Goal: Task Accomplishment & Management: Complete application form

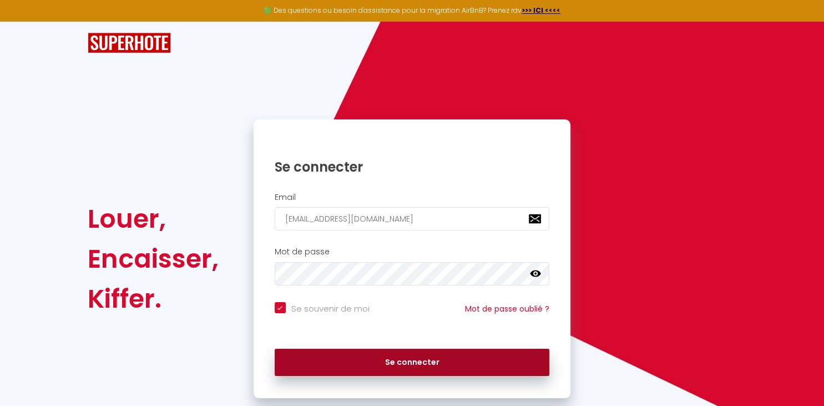
click at [447, 367] on button "Se connecter" at bounding box center [412, 363] width 275 height 28
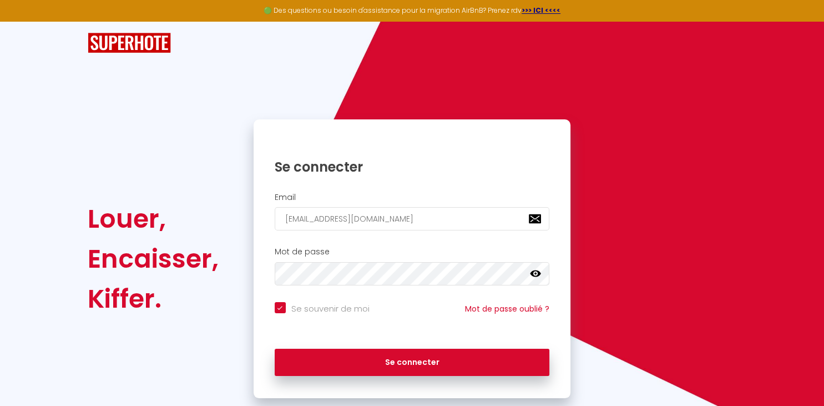
checkbox input "true"
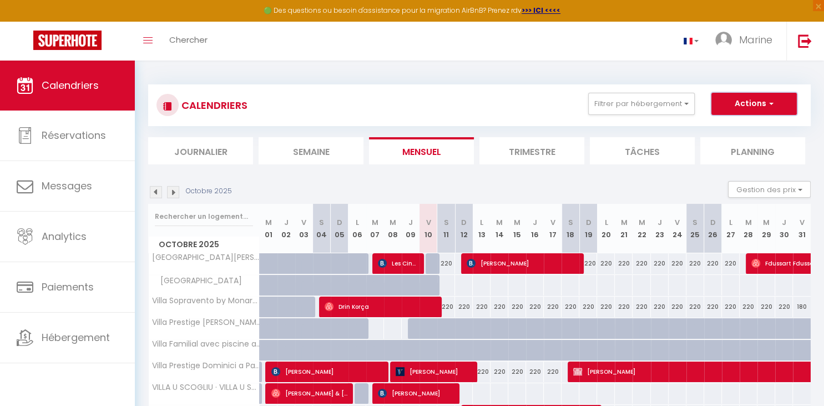
click at [760, 107] on button "Actions" at bounding box center [753, 104] width 85 height 22
click at [741, 126] on link "Nouvelle réservation" at bounding box center [742, 129] width 97 height 17
select select
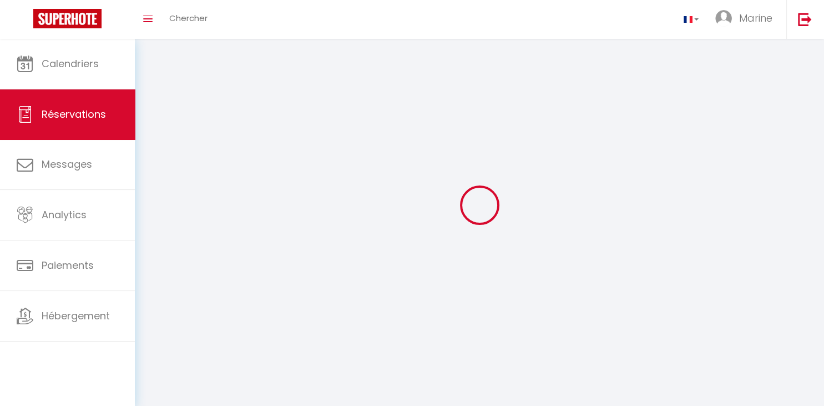
select select
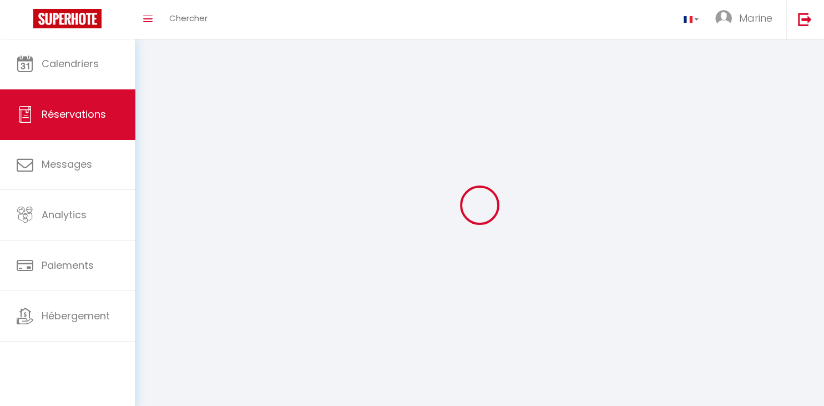
select select
checkbox input "false"
select select
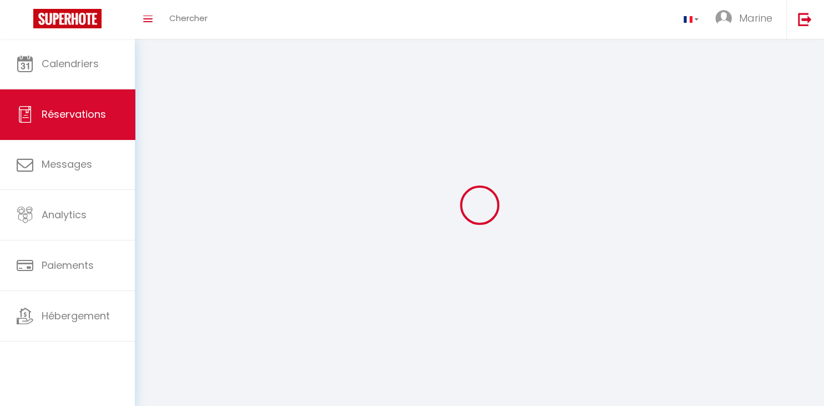
select select
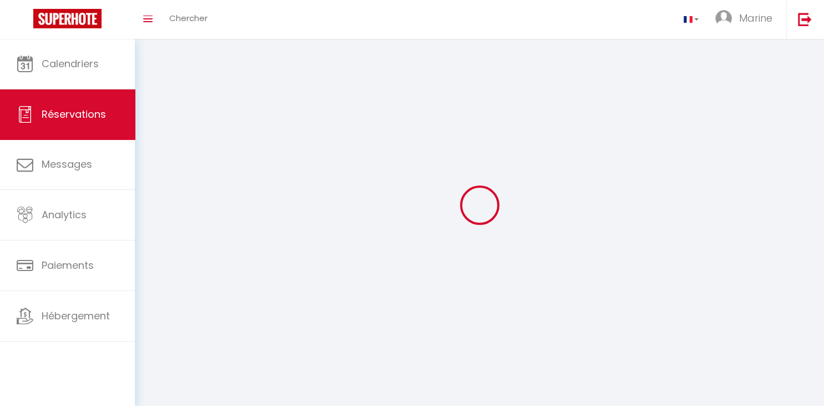
select select
checkbox input "false"
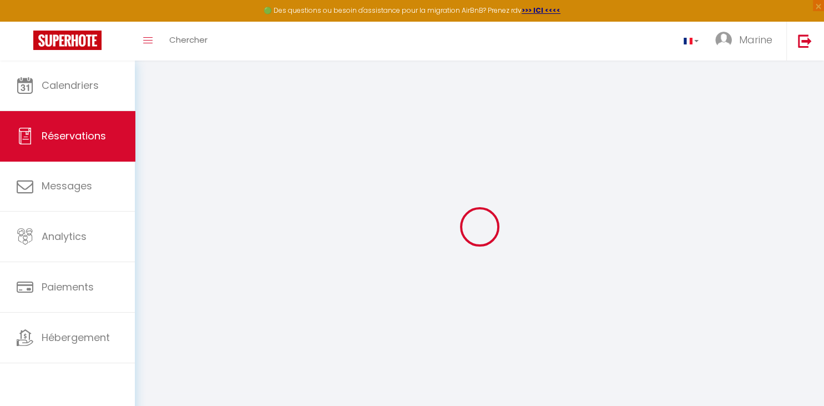
select select
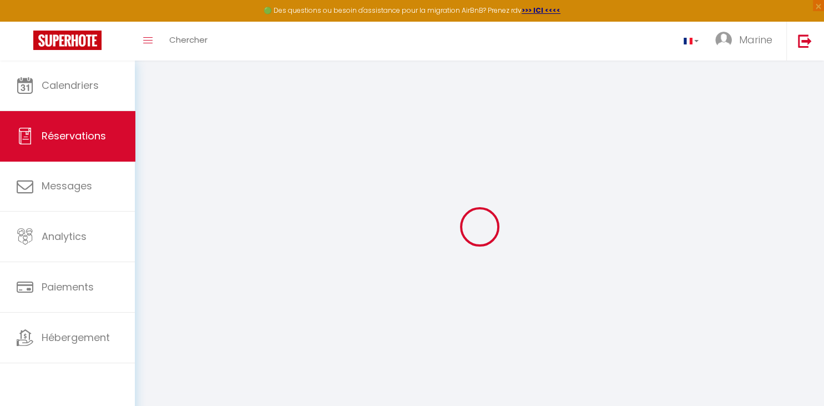
select select
checkbox input "false"
select select
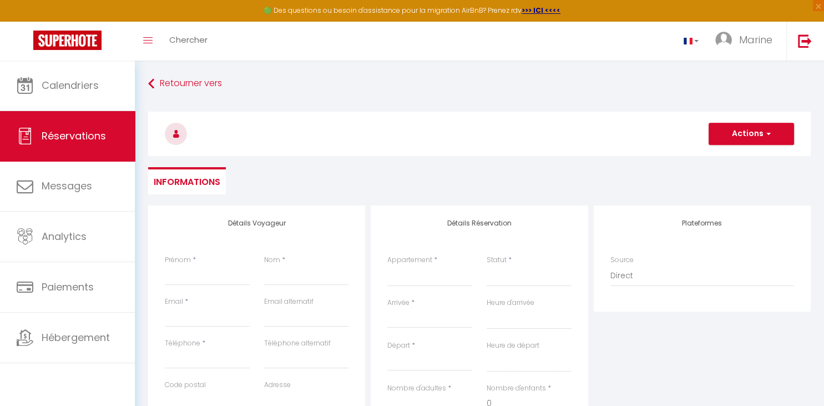
select select
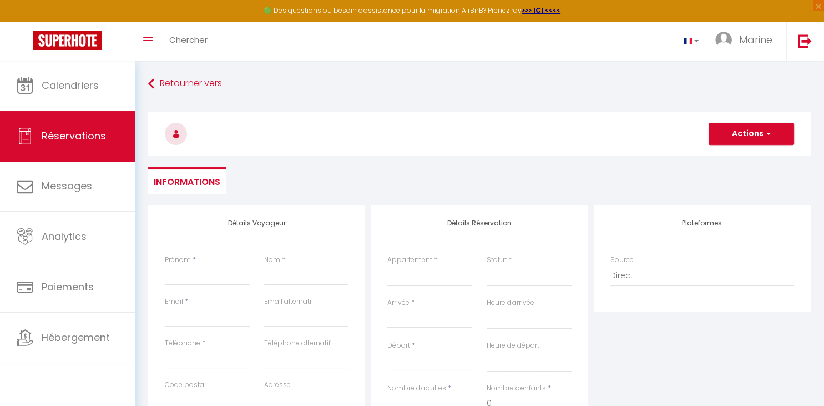
checkbox input "false"
select select
click at [193, 271] on input "Prénom" at bounding box center [207, 275] width 85 height 20
paste input "[PERSON_NAME]"
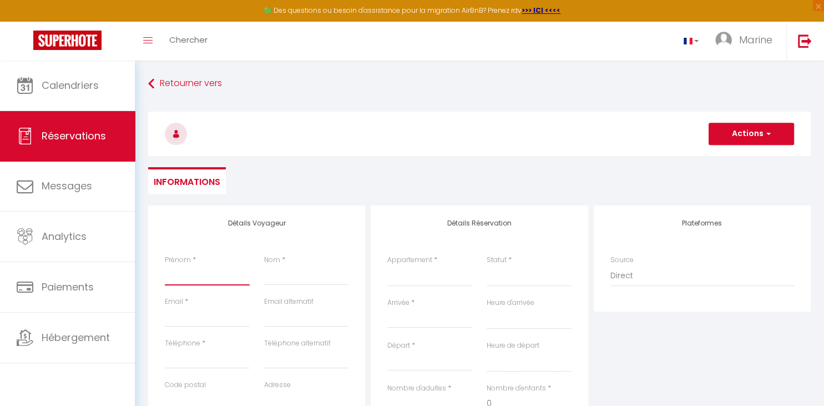
type input "[PERSON_NAME]"
select select
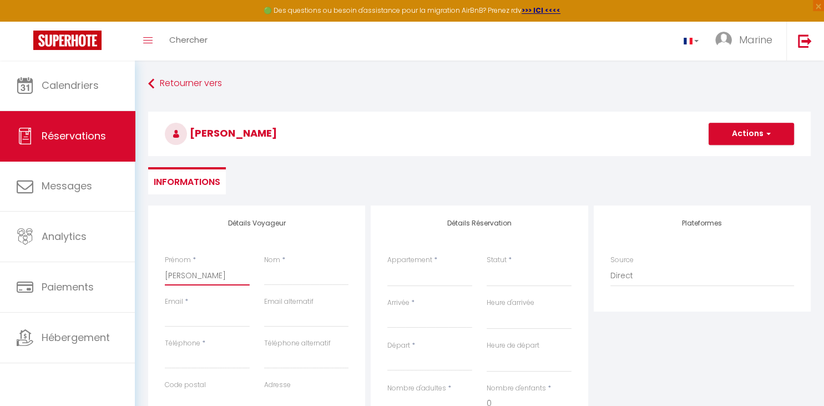
select select
checkbox input "false"
drag, startPoint x: 209, startPoint y: 276, endPoint x: 188, endPoint y: 279, distance: 21.2
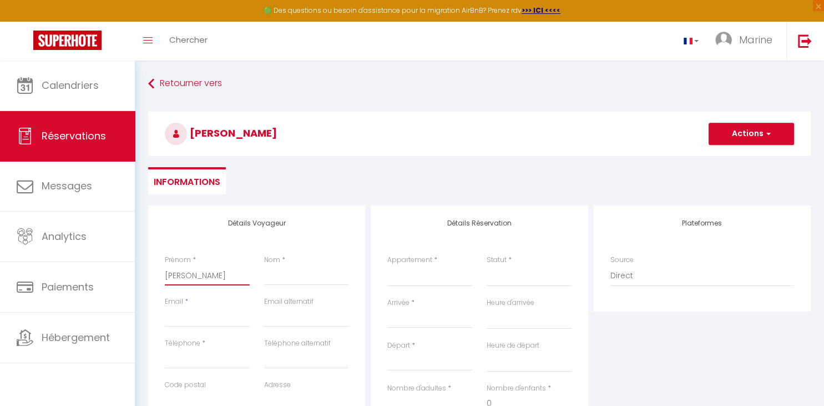
click at [188, 279] on input "[PERSON_NAME]" at bounding box center [207, 275] width 85 height 20
type input "[PERSON_NAME]"
select select
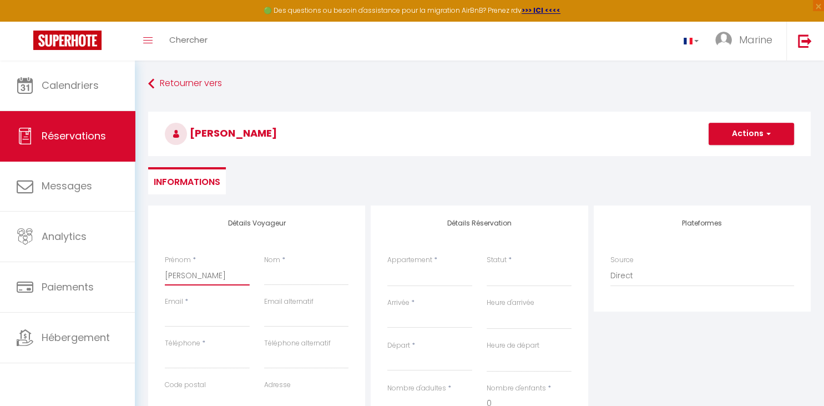
select select
checkbox input "false"
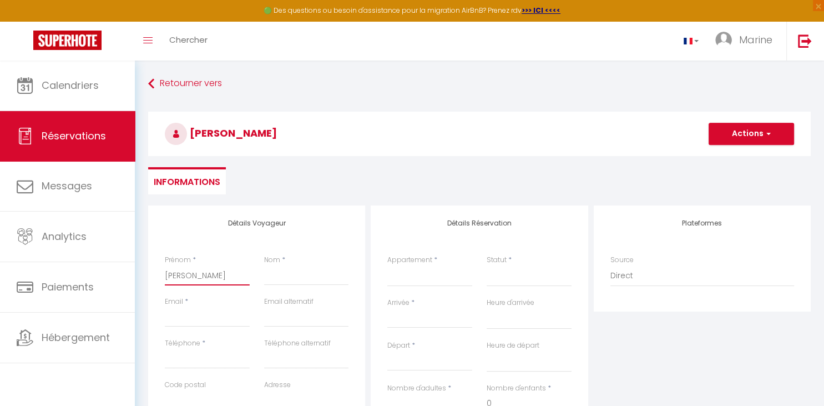
type input "[PERSON_NAME]"
click at [301, 281] on input "Nom" at bounding box center [306, 275] width 85 height 20
paste input "Blanc"
type input "Blanc"
select select
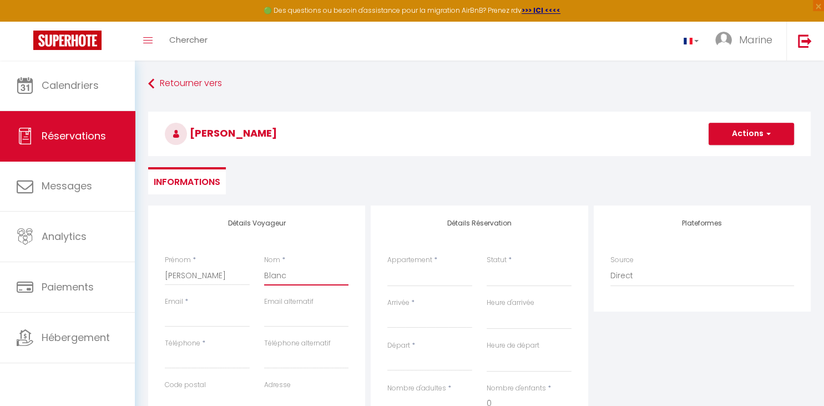
select select
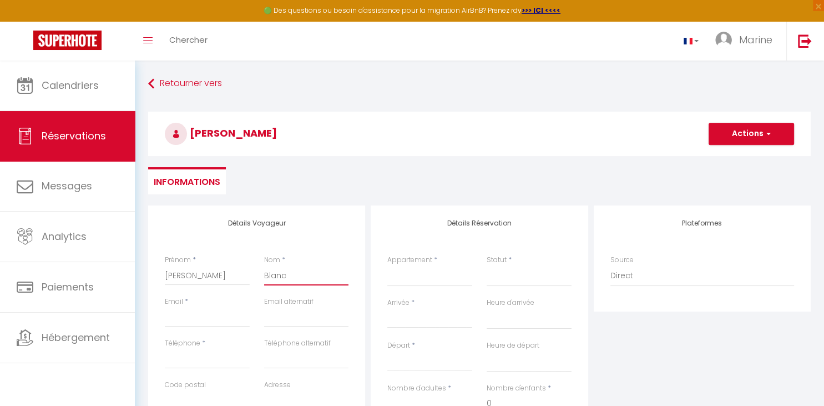
select select
checkbox input "false"
type input "Blanc"
click at [178, 319] on input "Email" at bounding box center [207, 317] width 85 height 20
paste input "[EMAIL_ADDRESS][DOMAIN_NAME]"
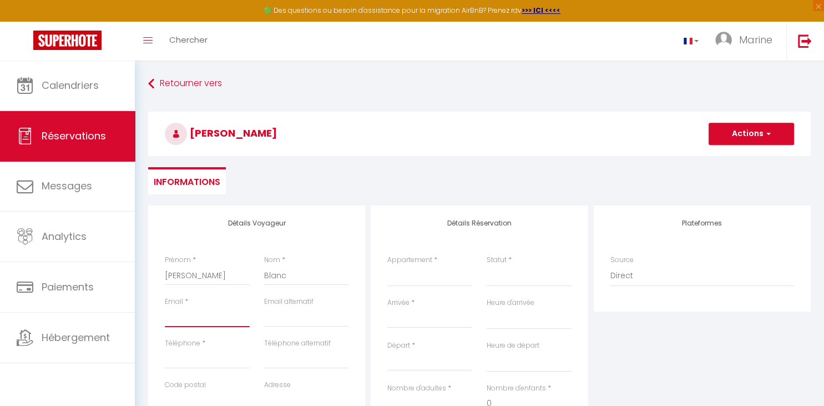
type input "[EMAIL_ADDRESS][DOMAIN_NAME]"
select select
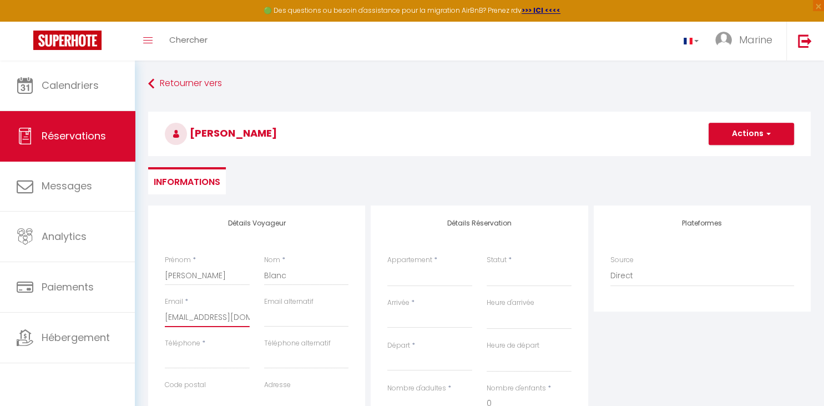
select select
checkbox input "false"
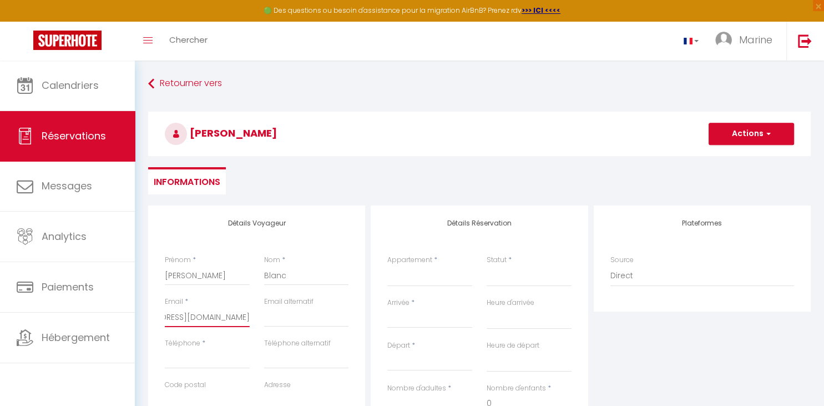
type input "[EMAIL_ADDRESS][DOMAIN_NAME]"
click at [199, 361] on input "Téléphone" at bounding box center [207, 359] width 85 height 20
paste input "[PHONE_NUMBER]‬"
type input "[PHONE_NUMBER]‬"
select select
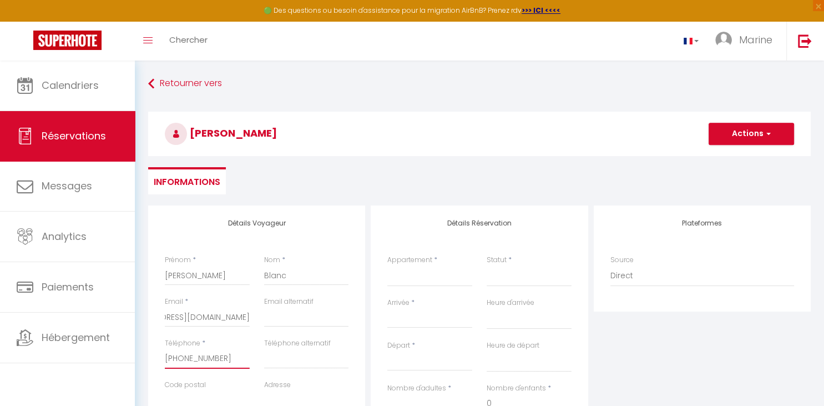
select select
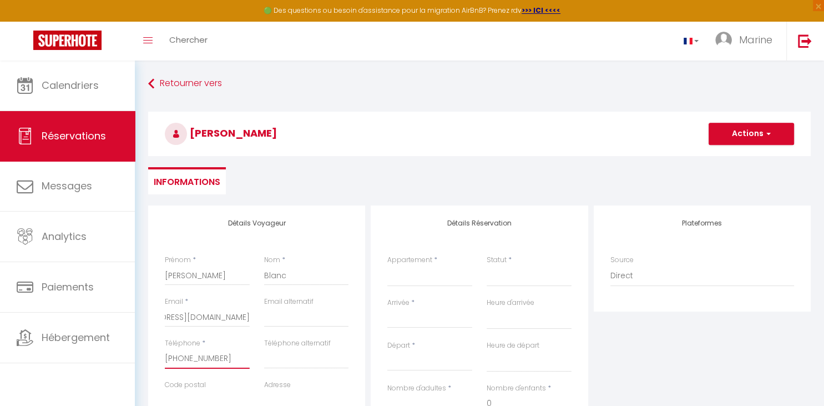
select select
checkbox input "false"
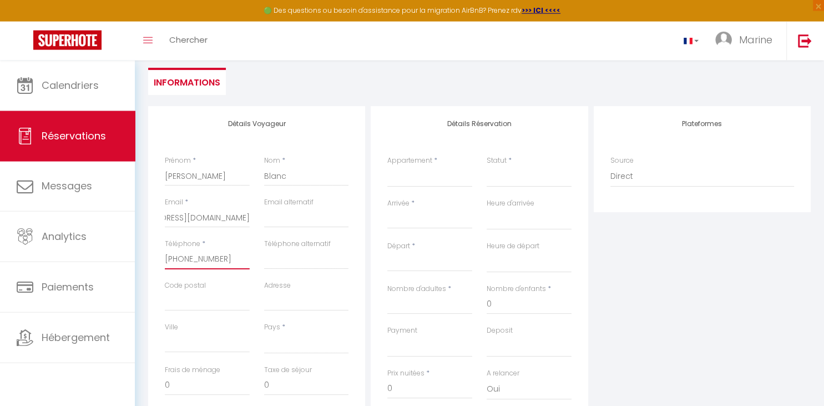
scroll to position [117, 0]
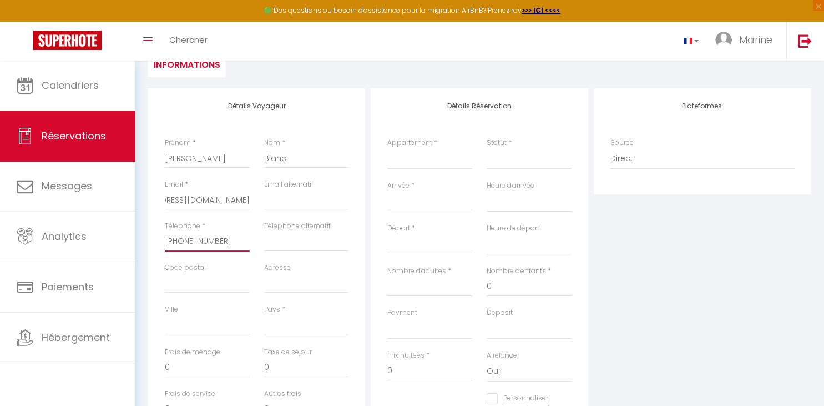
type input "[PHONE_NUMBER]‬"
select select "FR"
click option "[GEOGRAPHIC_DATA]" at bounding box center [0, 0] width 0 height 0
select select
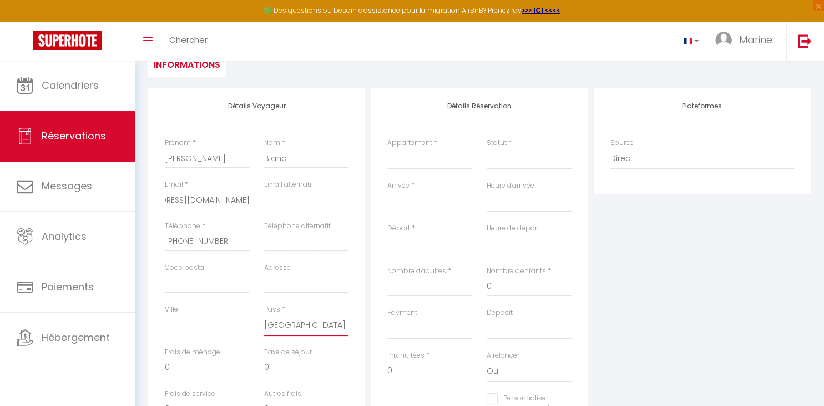
select select
checkbox input "false"
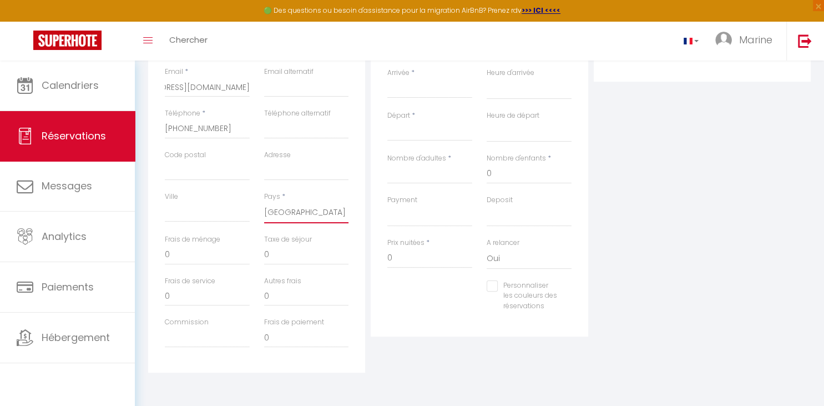
scroll to position [113, 0]
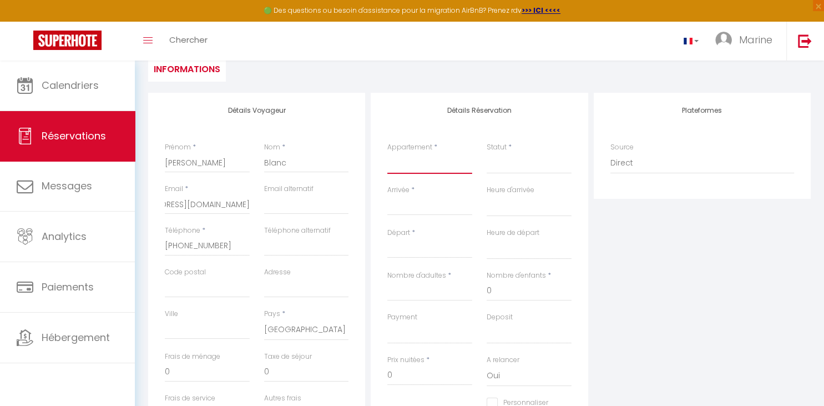
click at [387, 153] on select "[GEOGRAPHIC_DATA][PERSON_NAME] by [PERSON_NAME] Prestige Villa Sopravento by Mo…" at bounding box center [429, 163] width 85 height 21
select select "60440"
click option "Villa Lefebvre" at bounding box center [0, 0] width 0 height 0
select select
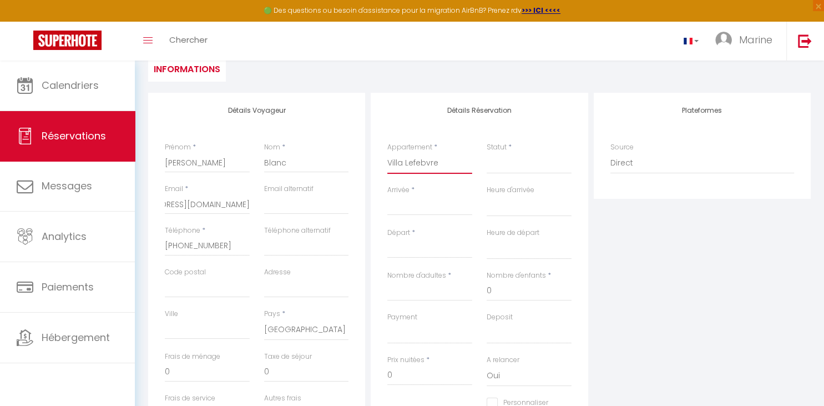
select select
checkbox input "false"
click at [512, 161] on select "Confirmé Non Confirmé [PERSON_NAME] par le voyageur No Show Request" at bounding box center [529, 163] width 85 height 21
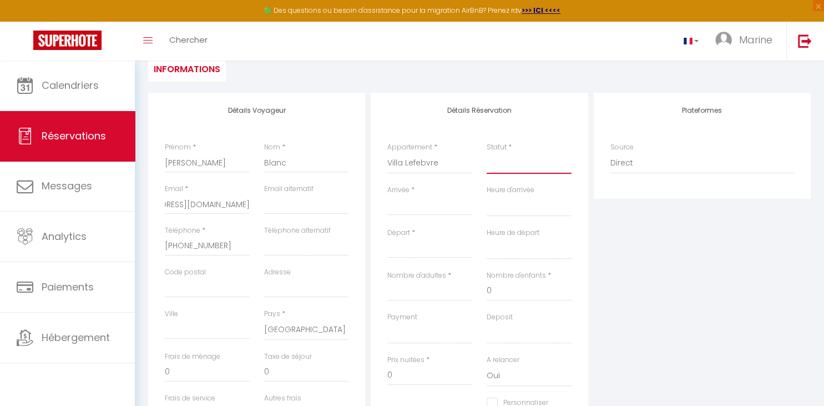
select select
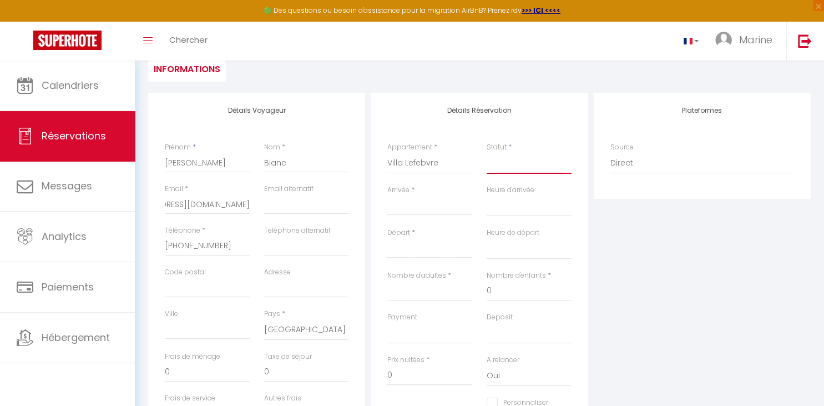
checkbox input "false"
click at [487, 153] on select "Confirmé Non Confirmé [PERSON_NAME] par le voyageur No Show Request" at bounding box center [529, 163] width 85 height 21
select select "1"
click option "Confirmé" at bounding box center [0, 0] width 0 height 0
select select
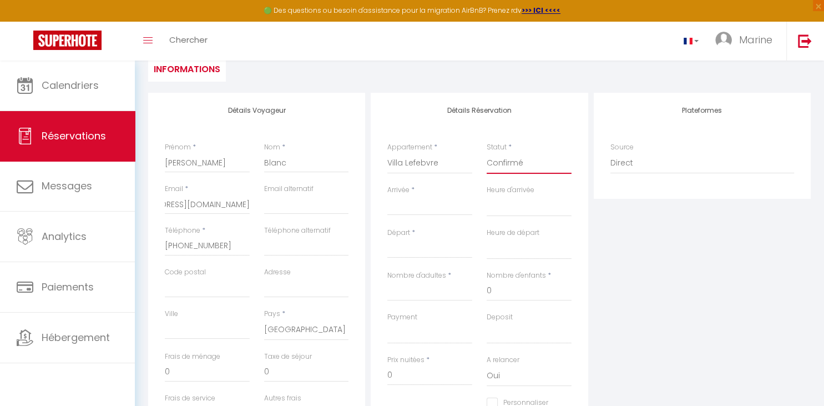
select select
checkbox input "false"
click at [436, 213] on input "Arrivée" at bounding box center [429, 206] width 85 height 14
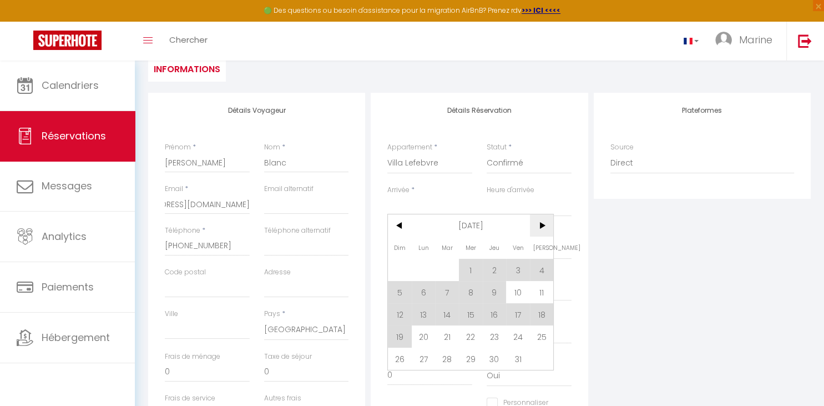
click at [545, 232] on span ">" at bounding box center [542, 225] width 24 height 22
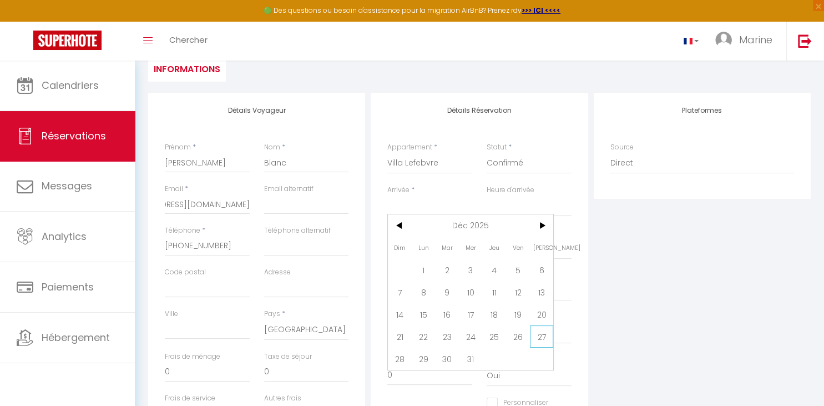
click at [540, 340] on span "27" at bounding box center [542, 336] width 24 height 22
type input "[PERSON_NAME] 27 Décembre 2025"
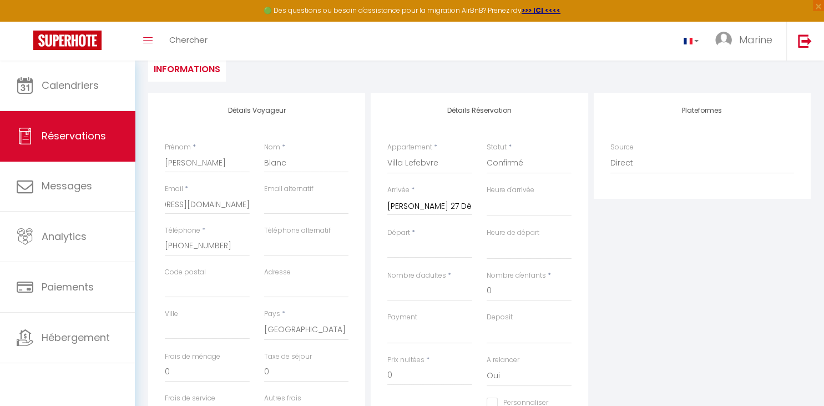
select select
type input "Dim 28 Décembre 2025"
select select
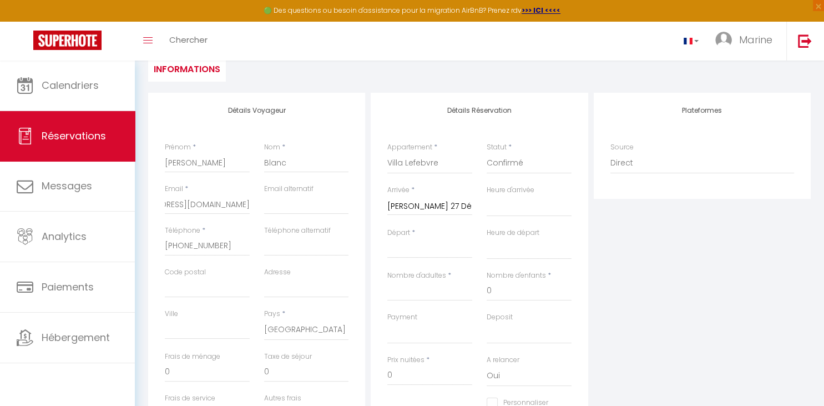
checkbox input "false"
click at [422, 294] on input "Nombre d'adultes" at bounding box center [429, 291] width 85 height 20
click at [433, 248] on input "Dim 28 Décembre 2025" at bounding box center [429, 249] width 85 height 14
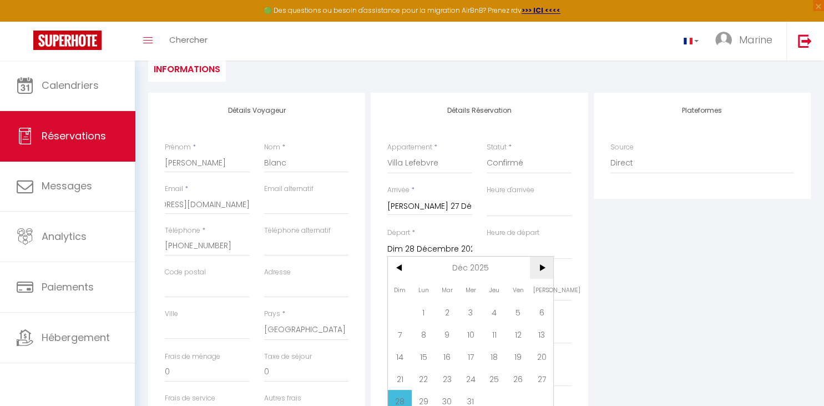
click at [536, 265] on span ">" at bounding box center [542, 267] width 24 height 22
click at [534, 315] on span "3" at bounding box center [542, 312] width 24 height 22
select select
type input "[PERSON_NAME] 03 Janvier 2026"
select select
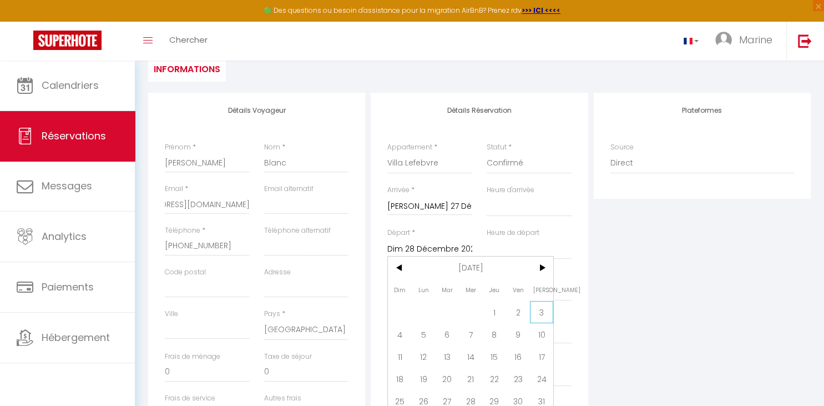
select select
checkbox input "false"
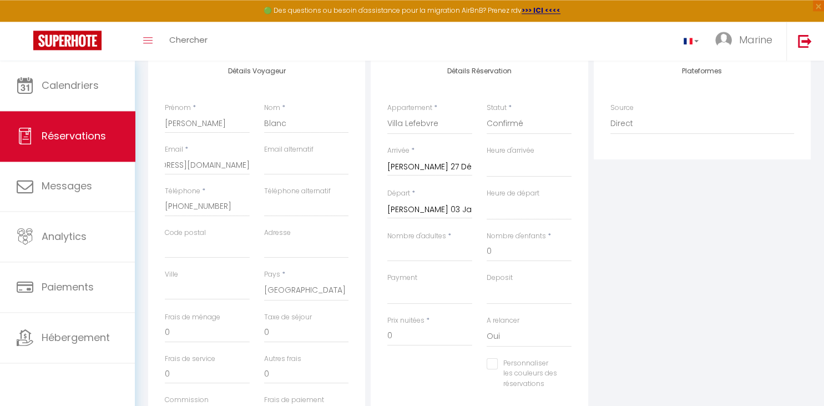
scroll to position [171, 0]
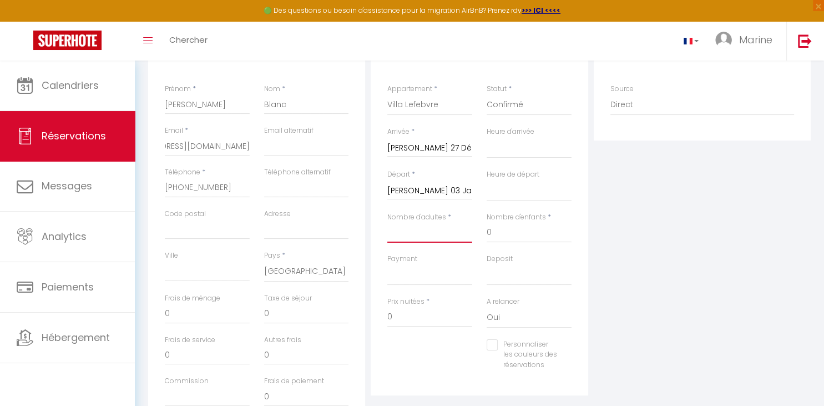
click at [452, 234] on input "Nombre d'adultes" at bounding box center [429, 233] width 85 height 20
type input "7"
select select
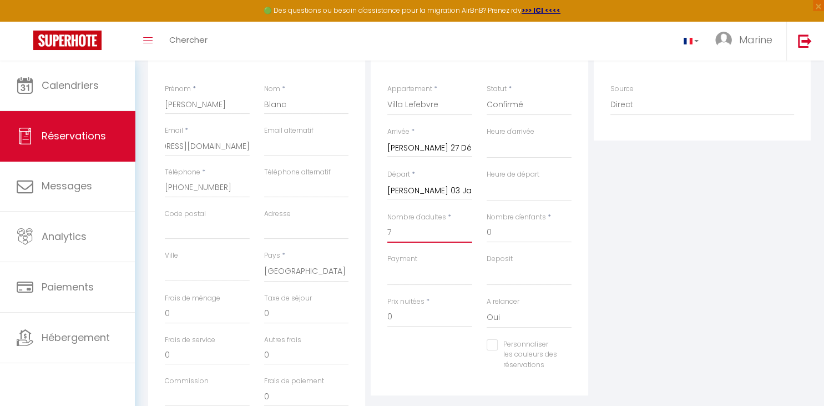
select select
checkbox input "false"
select select
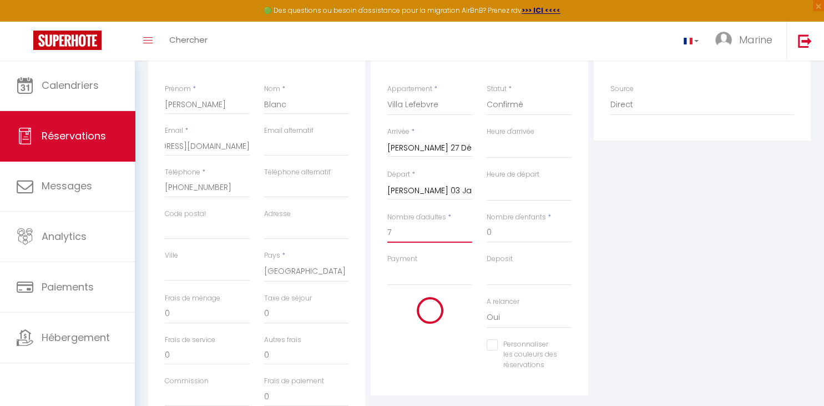
select select
checkbox input "false"
type input "7"
select select "14"
click option "KO" at bounding box center [0, 0] width 0 height 0
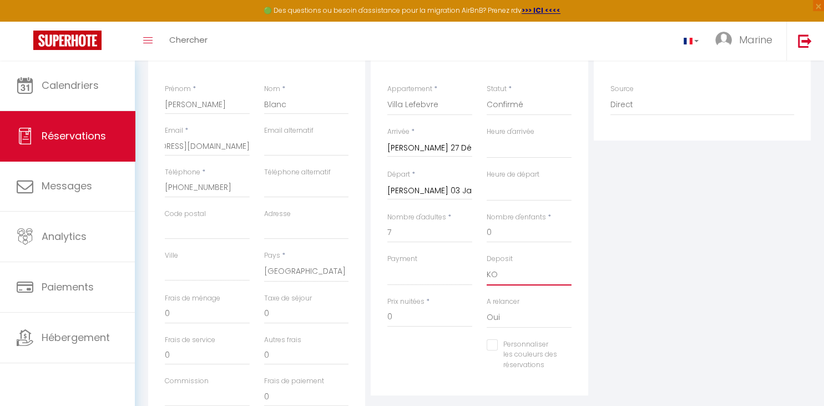
select select
checkbox input "false"
click at [401, 319] on input "0" at bounding box center [429, 317] width 85 height 20
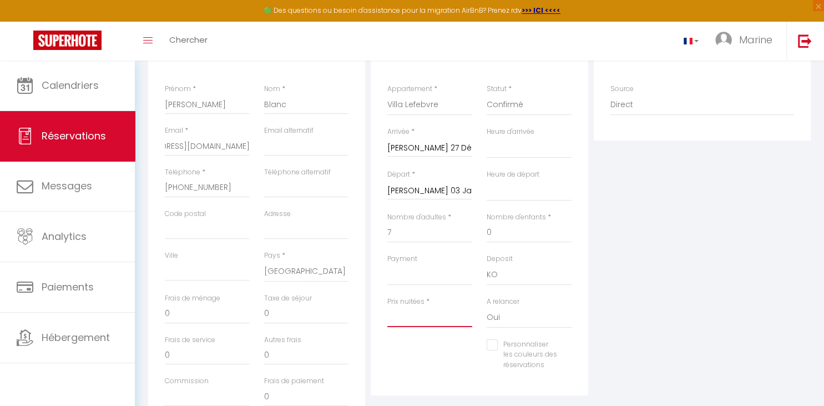
select select
checkbox input "false"
type input "2"
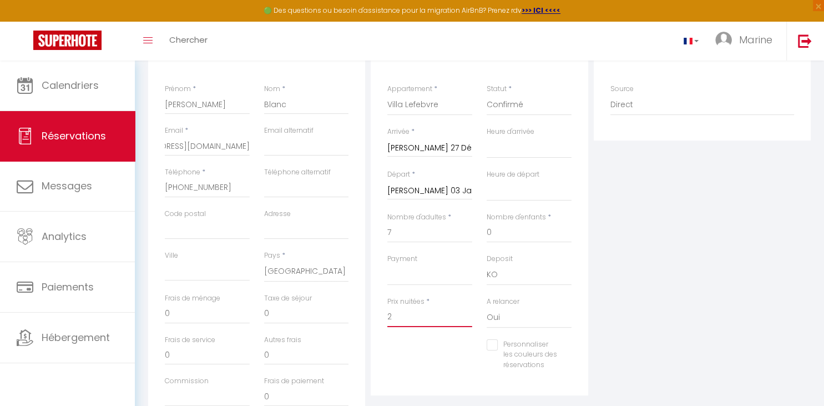
select select
checkbox input "false"
type input "27"
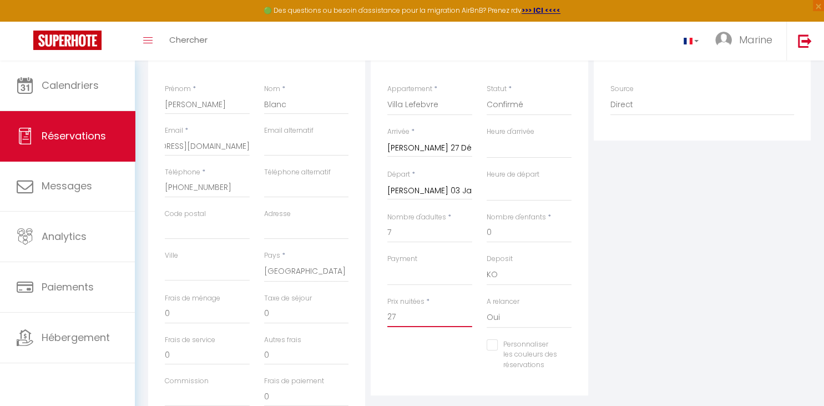
select select
checkbox input "false"
type input "270"
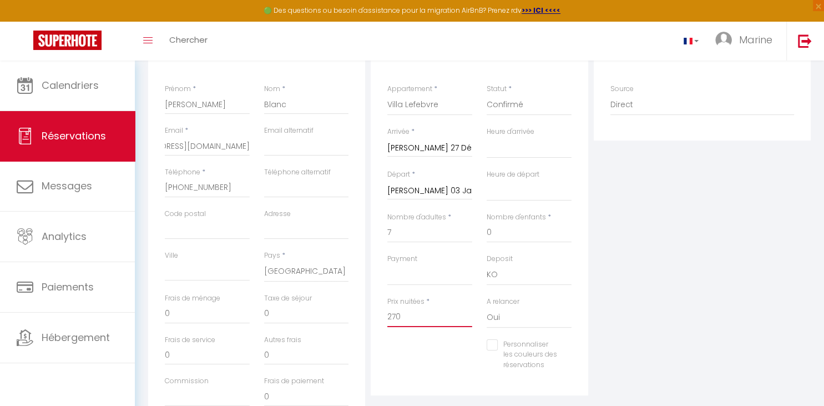
select select
checkbox input "false"
type input "2708"
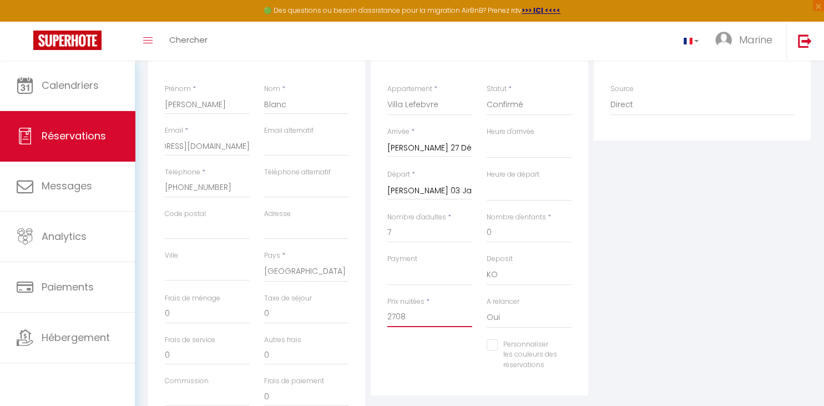
select select
checkbox input "false"
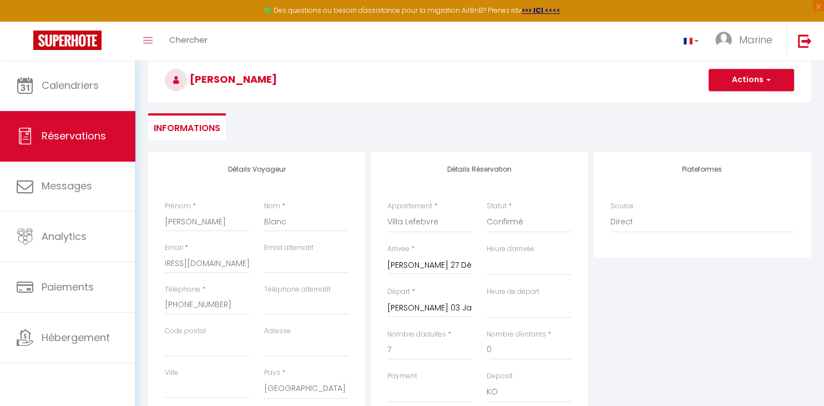
type input "2708"
select select "1"
click option "[DOMAIN_NAME]" at bounding box center [0, 0] width 0 height 0
select select
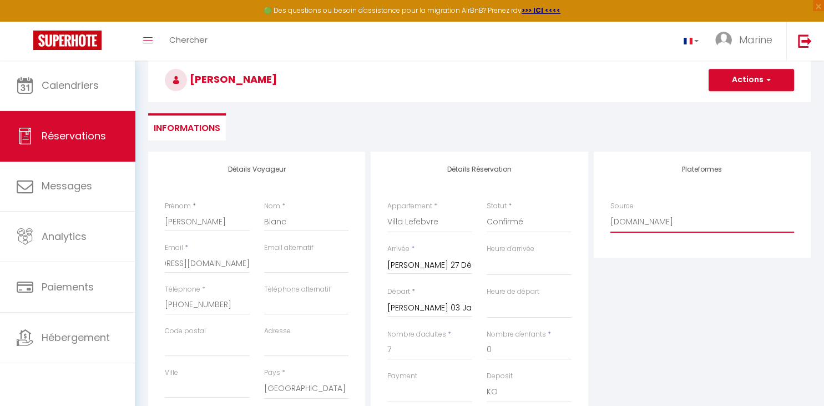
select select
checkbox input "false"
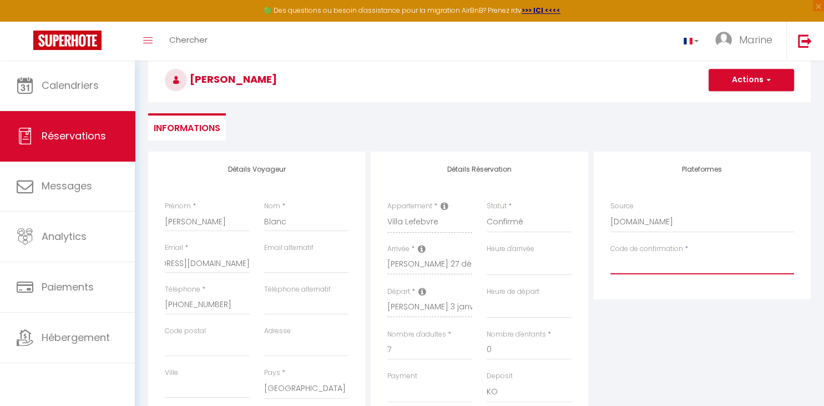
click at [640, 270] on input "Code de confirmation" at bounding box center [702, 264] width 184 height 20
paste input "HMCPWP3XP2"
type input "HMCPWP3XP2"
select select
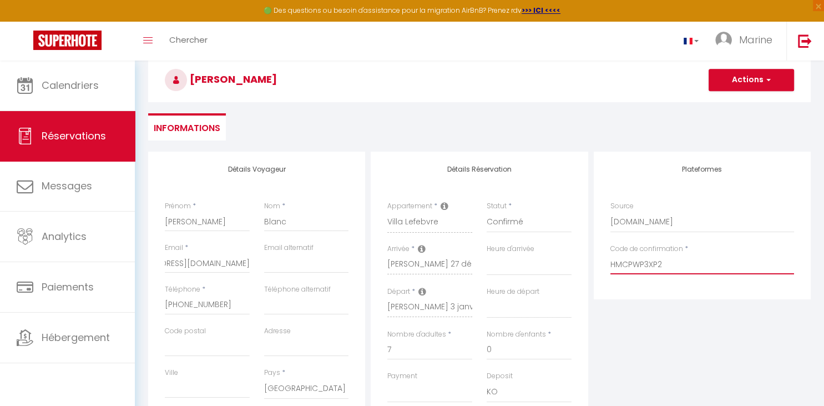
select select
checkbox input "false"
type input "HMCPWP3XP2"
click at [734, 80] on button "Actions" at bounding box center [751, 80] width 85 height 22
click at [726, 104] on link "Enregistrer" at bounding box center [740, 104] width 88 height 14
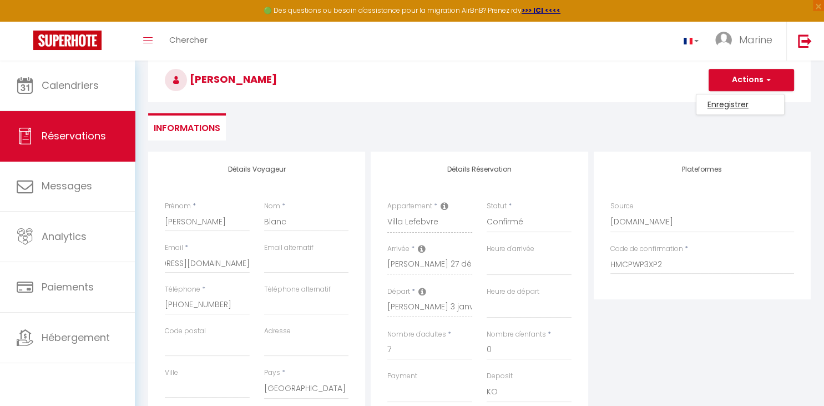
select select
checkbox input "false"
select select
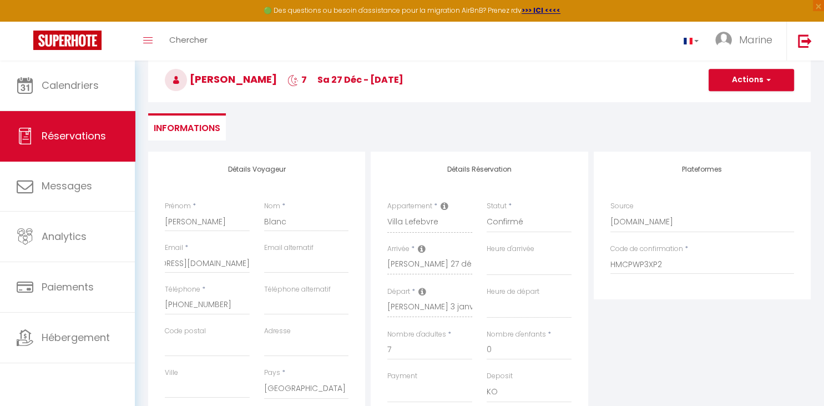
select select
checkbox input "false"
click at [180, 305] on input "[PHONE_NUMBER]‬" at bounding box center [207, 305] width 85 height 20
type input "+3 6 35 51 37 74‬"
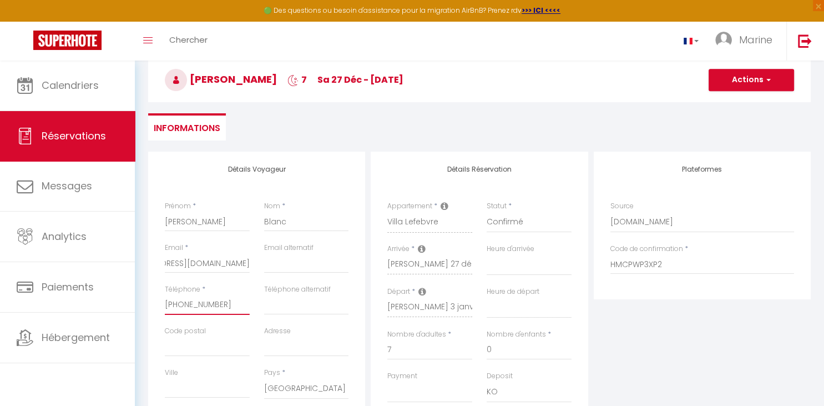
select select
checkbox input "false"
type input "+ 6 35 51 37 74‬"
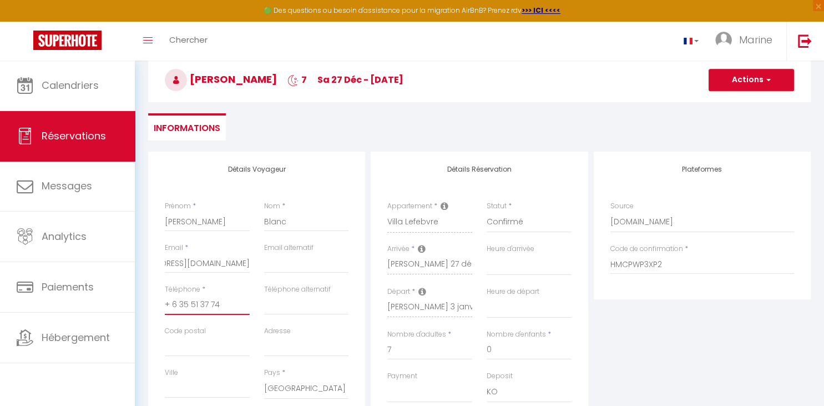
select select
checkbox input "false"
type input "6 35 51 37 74‬"
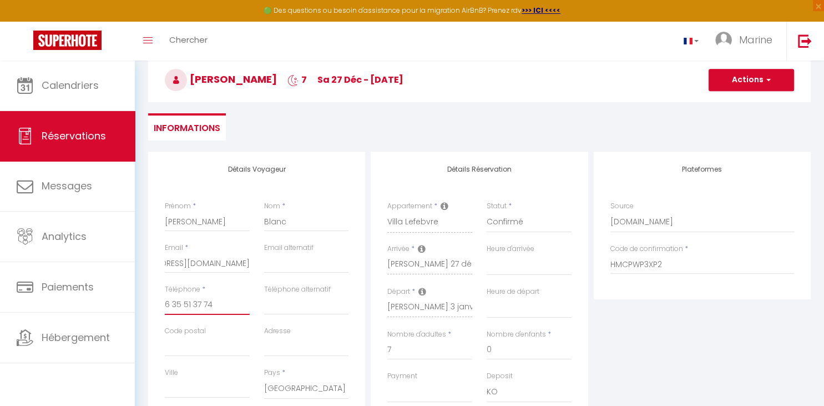
select select
click at [740, 79] on button "Actions" at bounding box center [751, 80] width 85 height 22
click at [734, 103] on link "Enregistrer" at bounding box center [740, 104] width 88 height 14
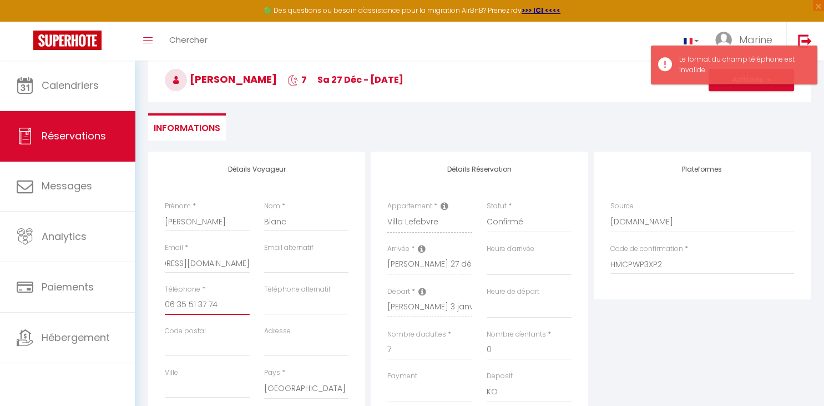
click at [208, 305] on input "06 35 51 37 74‬" at bounding box center [207, 305] width 85 height 20
click at [199, 304] on input "06 35 51 3774‬" at bounding box center [207, 305] width 85 height 20
click at [188, 305] on input "06 35 513774‬" at bounding box center [207, 305] width 85 height 20
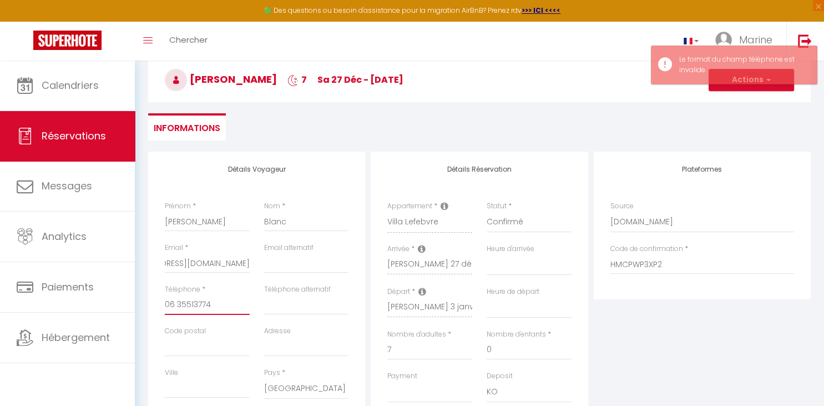
click at [179, 303] on input "06 35513774‬" at bounding box center [207, 305] width 85 height 20
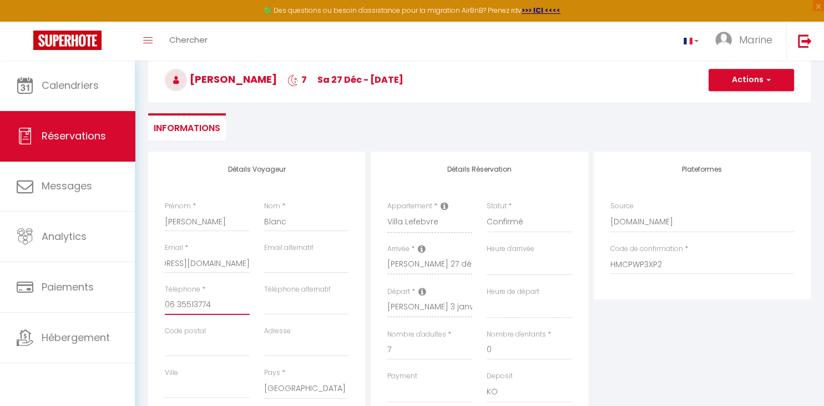
click at [176, 304] on input "06 35513774‬" at bounding box center [207, 305] width 85 height 20
click at [737, 74] on button "Actions" at bounding box center [751, 80] width 85 height 22
click at [741, 103] on link "Enregistrer" at bounding box center [740, 104] width 88 height 14
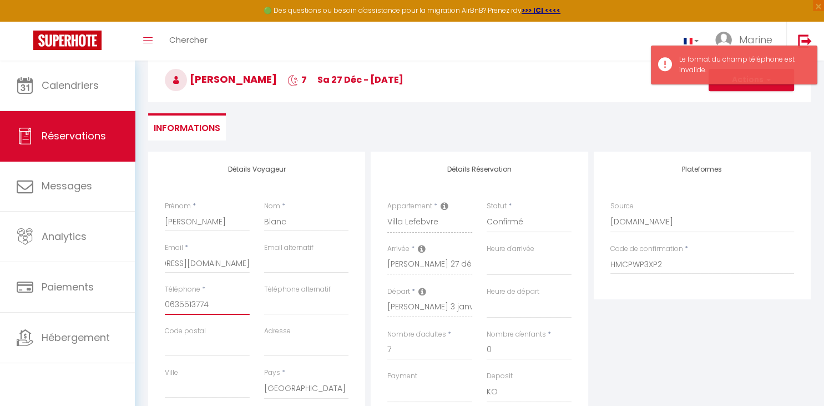
drag, startPoint x: 219, startPoint y: 309, endPoint x: 113, endPoint y: 294, distance: 106.5
click at [165, 295] on input "0635513774‬" at bounding box center [207, 305] width 85 height 20
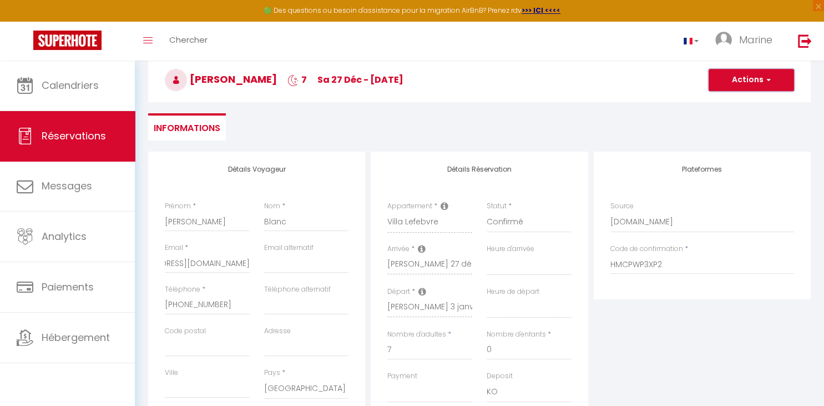
click at [771, 87] on button "Actions" at bounding box center [751, 80] width 85 height 22
click at [722, 103] on link "Enregistrer" at bounding box center [740, 104] width 88 height 14
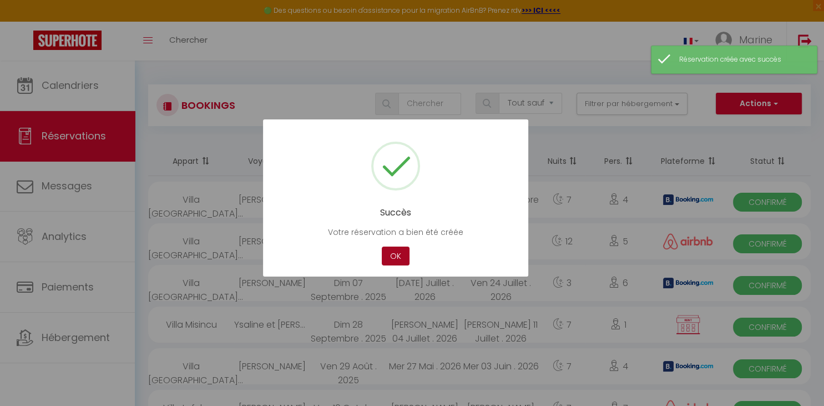
click at [389, 248] on button "OK" at bounding box center [396, 255] width 28 height 19
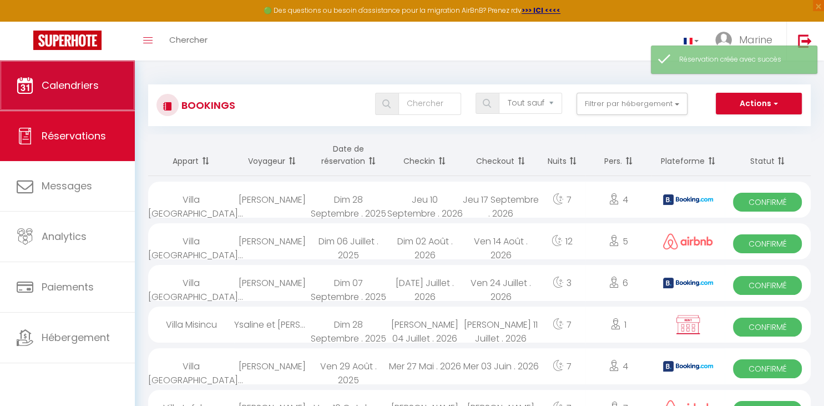
click at [69, 100] on link "Calendriers" at bounding box center [67, 85] width 135 height 50
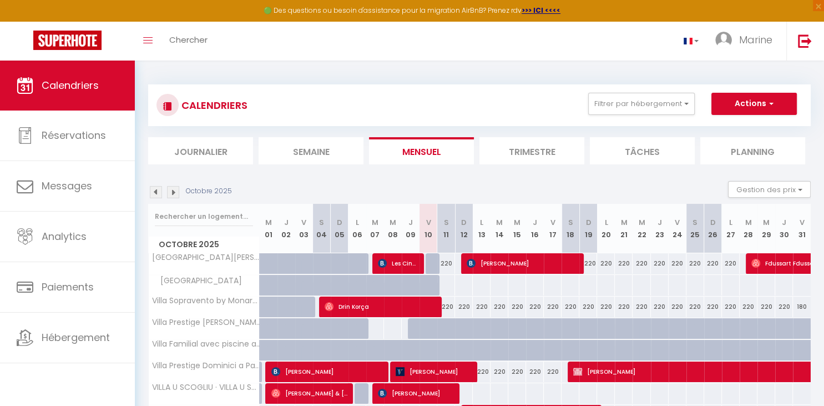
click at [175, 193] on img at bounding box center [173, 192] width 12 height 12
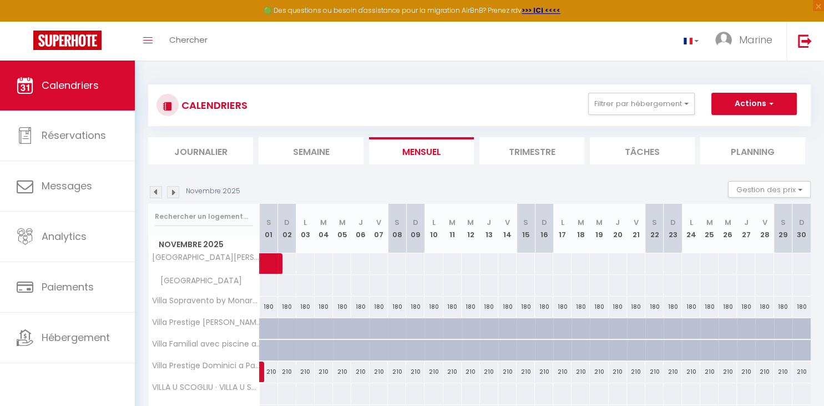
click at [175, 193] on img at bounding box center [173, 192] width 12 height 12
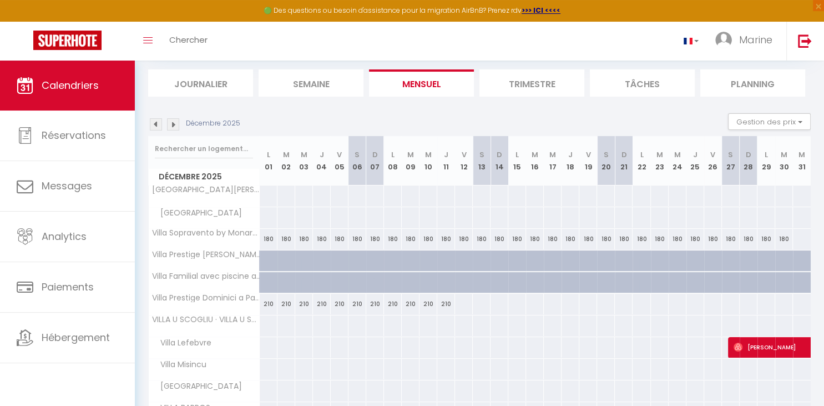
scroll to position [117, 0]
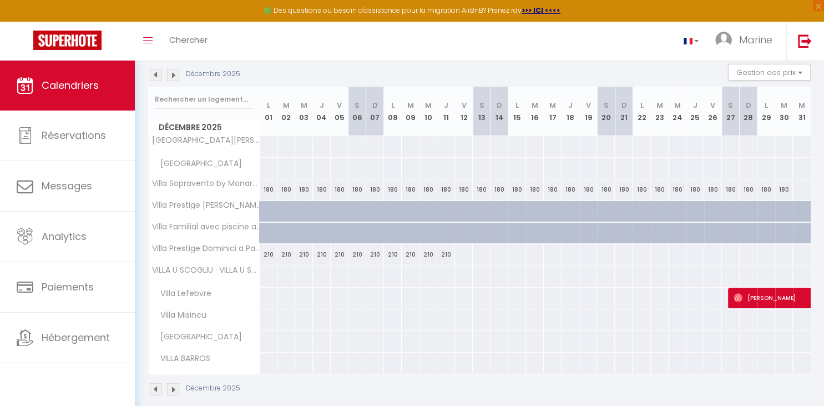
click at [764, 301] on span "[PERSON_NAME]" at bounding box center [823, 297] width 179 height 21
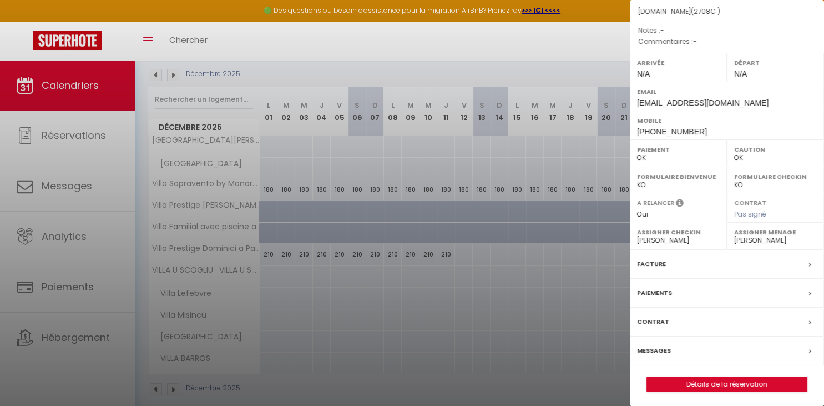
scroll to position [109, 0]
click at [707, 382] on link "Détails de la réservation" at bounding box center [727, 383] width 160 height 14
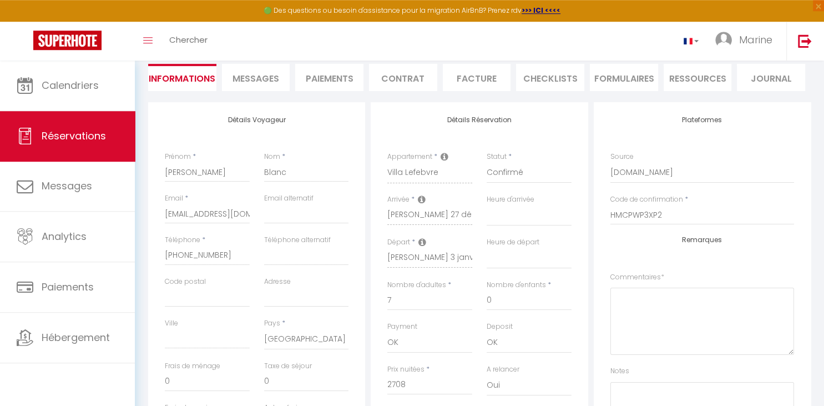
scroll to position [234, 0]
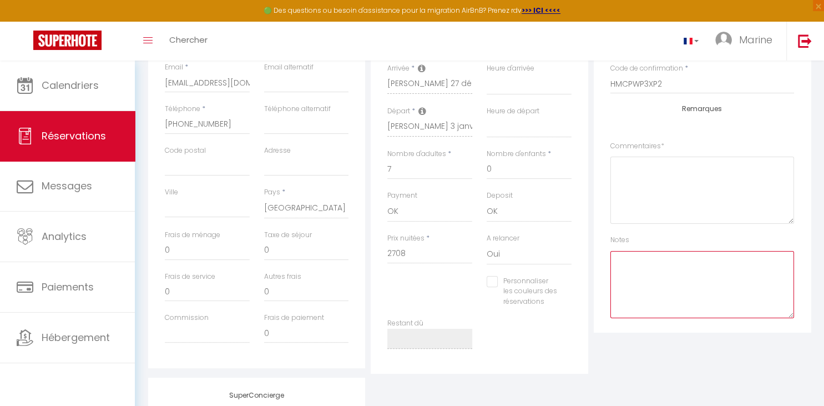
click at [678, 279] on textarea at bounding box center [702, 284] width 184 height 67
paste textarea "2 708,84"
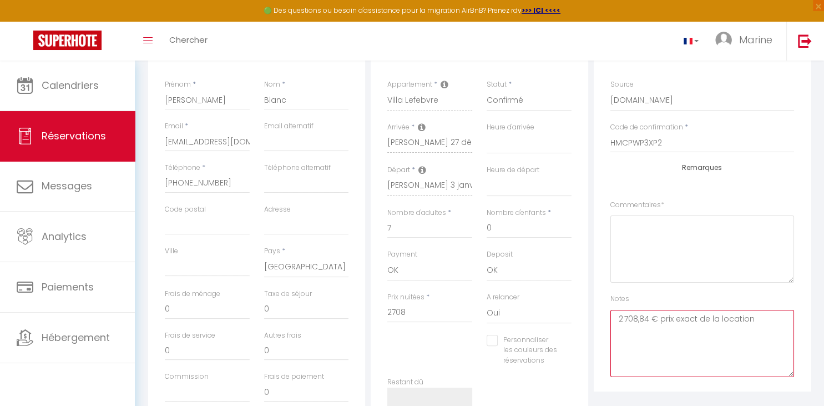
scroll to position [0, 0]
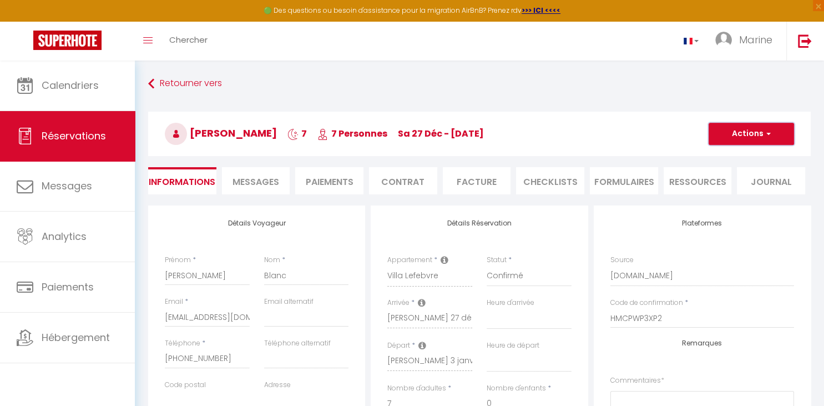
click at [751, 137] on button "Actions" at bounding box center [751, 134] width 85 height 22
click at [740, 161] on link "Enregistrer" at bounding box center [740, 158] width 88 height 14
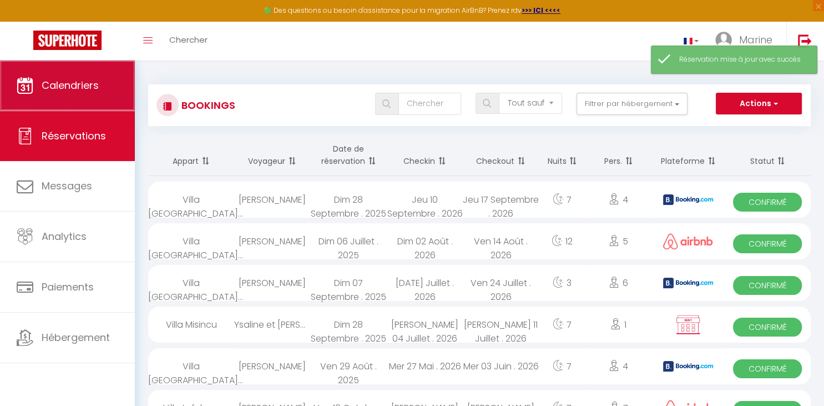
click at [95, 81] on span "Calendriers" at bounding box center [70, 85] width 57 height 14
